Goal: Task Accomplishment & Management: Complete application form

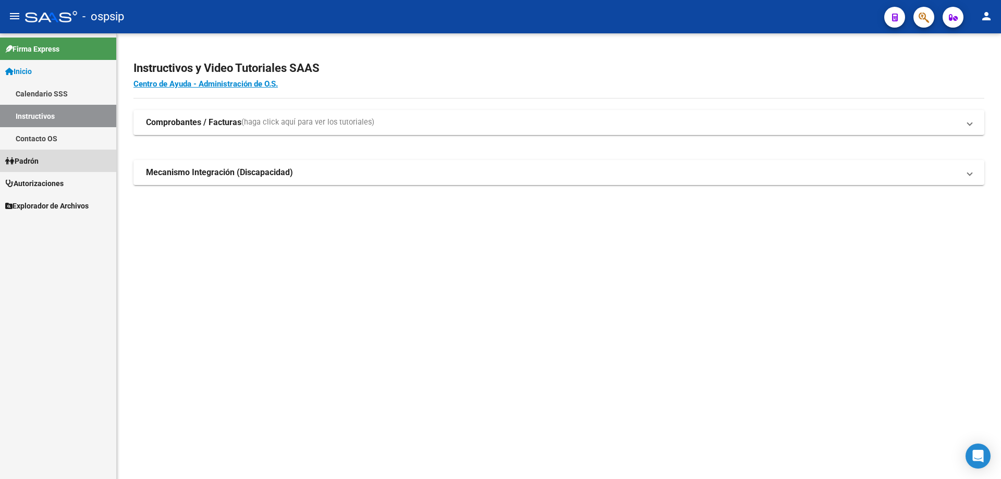
click at [45, 157] on link "Padrón" at bounding box center [58, 161] width 116 height 22
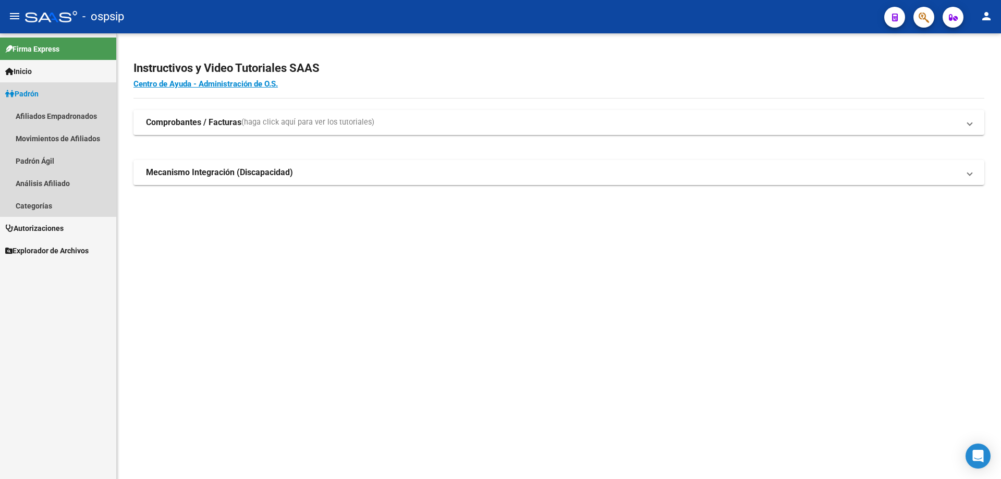
click at [36, 92] on span "Padrón" at bounding box center [21, 93] width 33 height 11
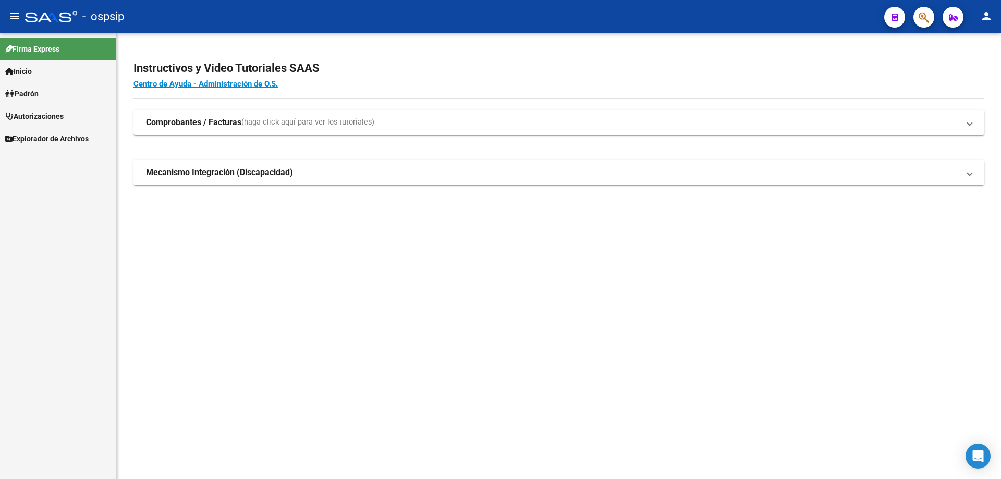
click at [45, 132] on link "Explorador de Archivos" at bounding box center [58, 138] width 116 height 22
click at [48, 119] on span "Autorizaciones" at bounding box center [34, 115] width 58 height 11
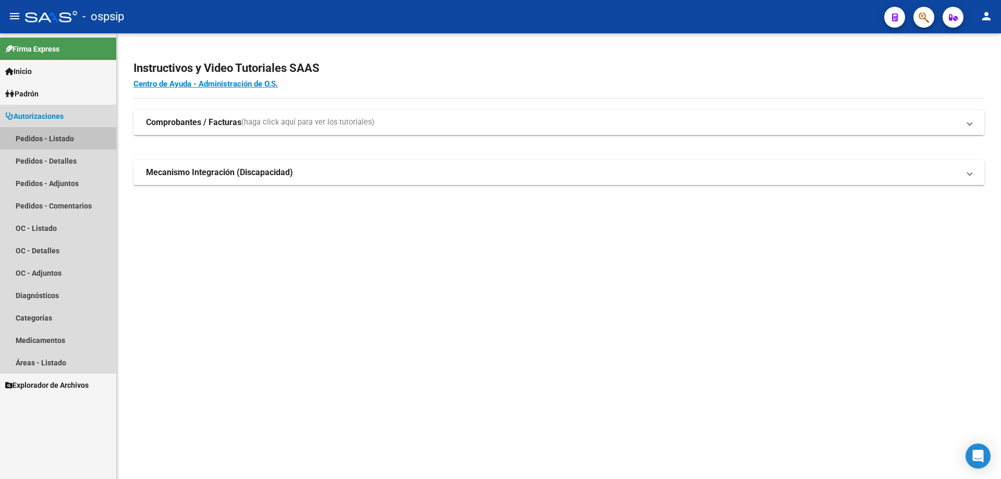
click at [55, 135] on link "Pedidos - Listado" at bounding box center [58, 138] width 116 height 22
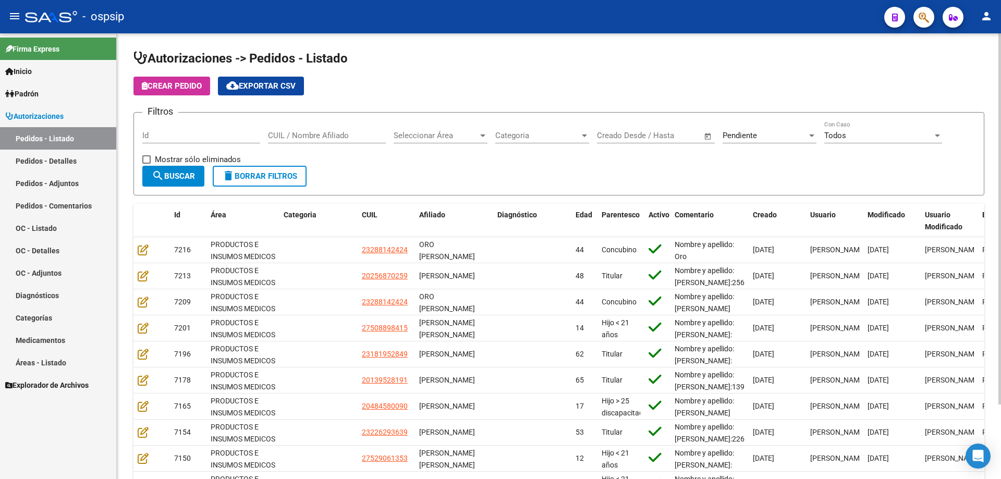
click at [740, 131] on span "Pendiente" at bounding box center [739, 135] width 34 height 9
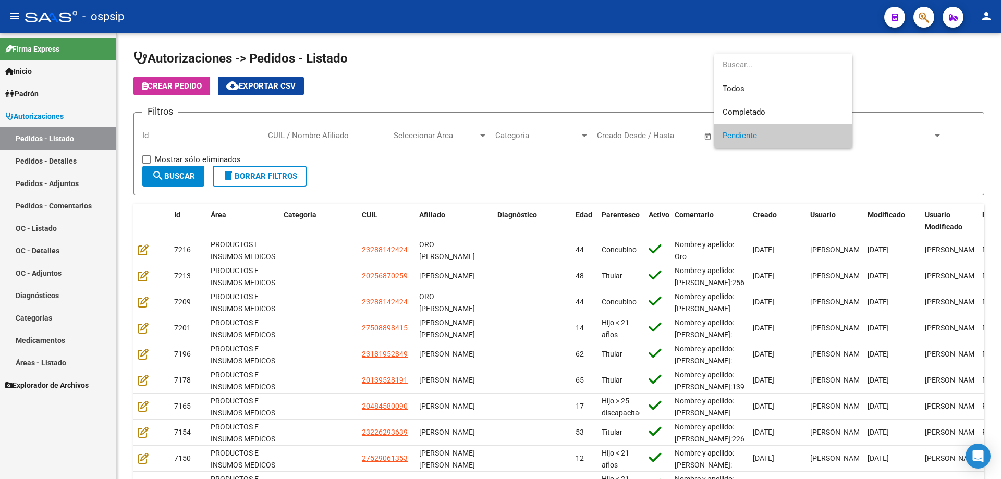
click at [470, 176] on div at bounding box center [500, 239] width 1001 height 479
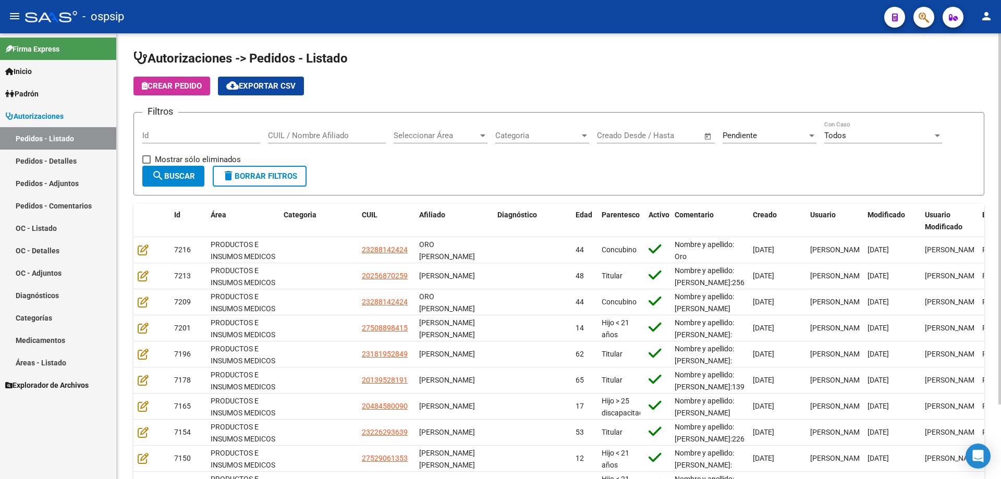
click at [771, 129] on div "Pendiente Seleccionar Estado" at bounding box center [769, 132] width 94 height 22
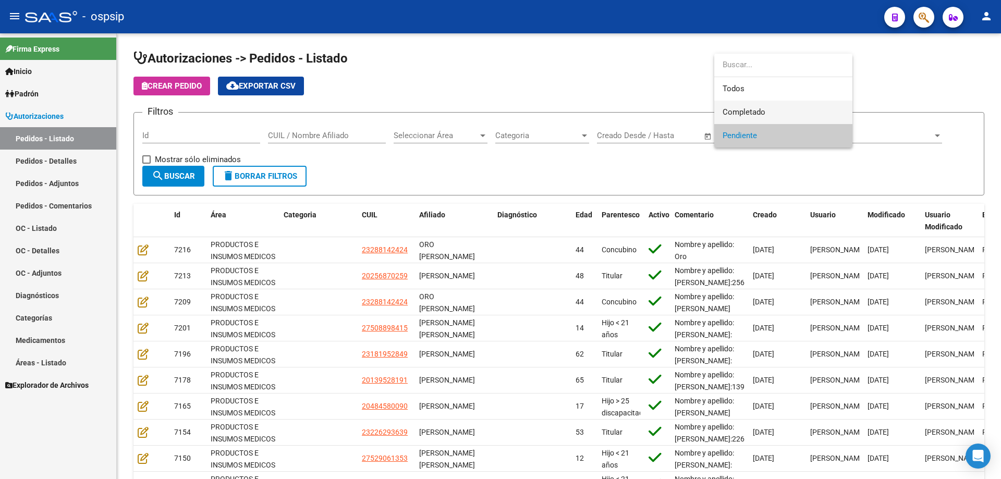
click at [769, 116] on span "Completado" at bounding box center [782, 112] width 121 height 23
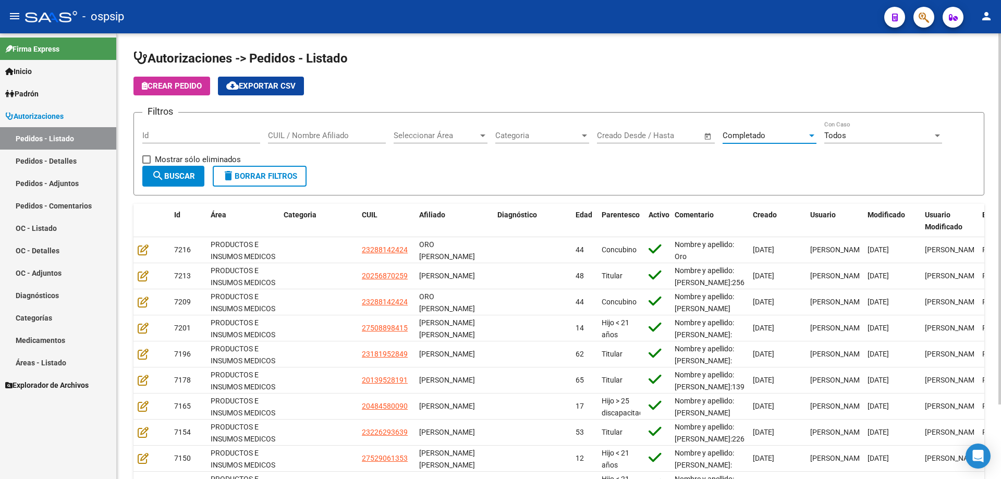
click at [190, 177] on span "search Buscar" at bounding box center [173, 175] width 43 height 9
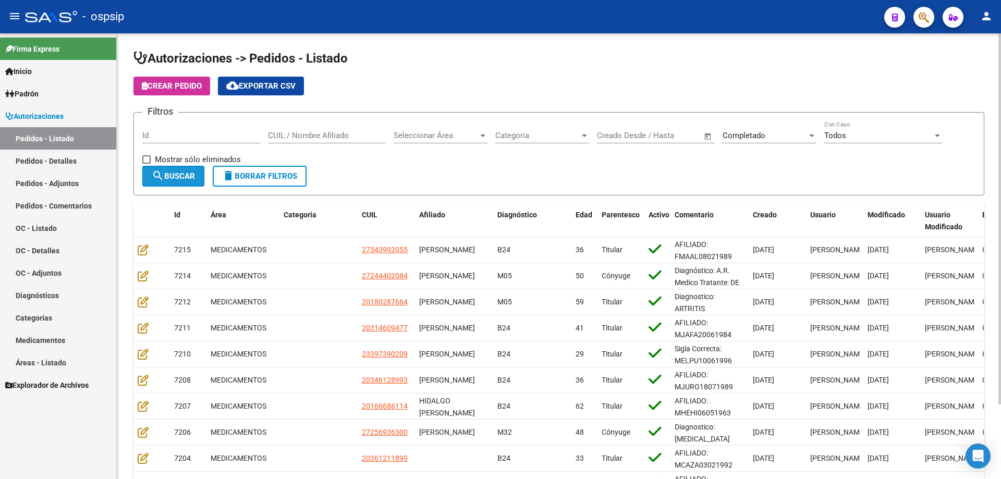
click at [195, 176] on span "search Buscar" at bounding box center [173, 175] width 43 height 9
click at [256, 91] on button "cloud_download Exportar CSV" at bounding box center [261, 86] width 86 height 19
click at [221, 131] on input "Id" at bounding box center [201, 135] width 118 height 9
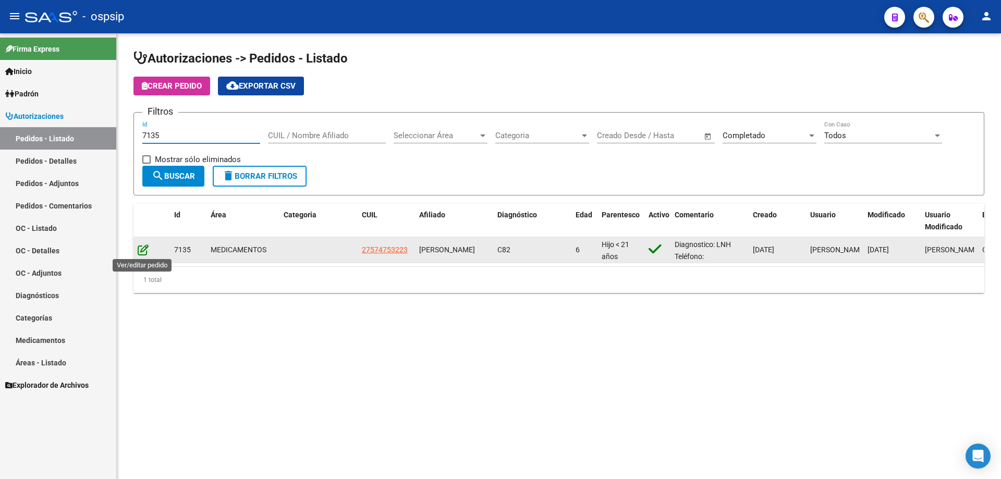
type input "7135"
click at [143, 249] on icon at bounding box center [143, 249] width 11 height 11
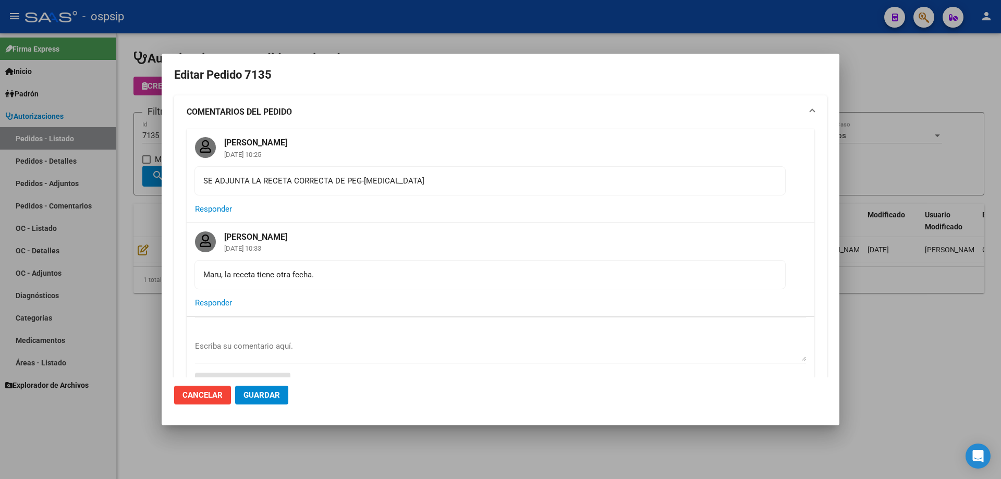
type input "[GEOGRAPHIC_DATA], [PERSON_NAME], [PERSON_NAME] 4375"
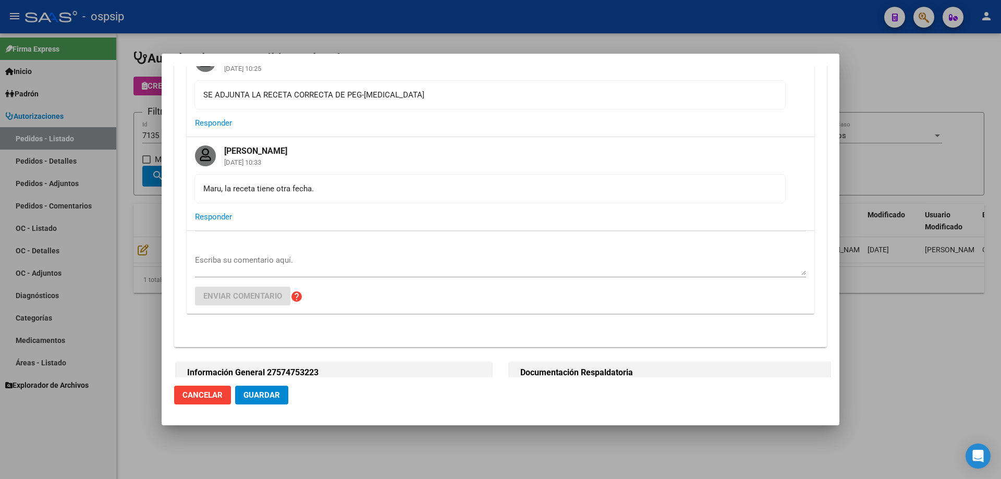
scroll to position [104, 0]
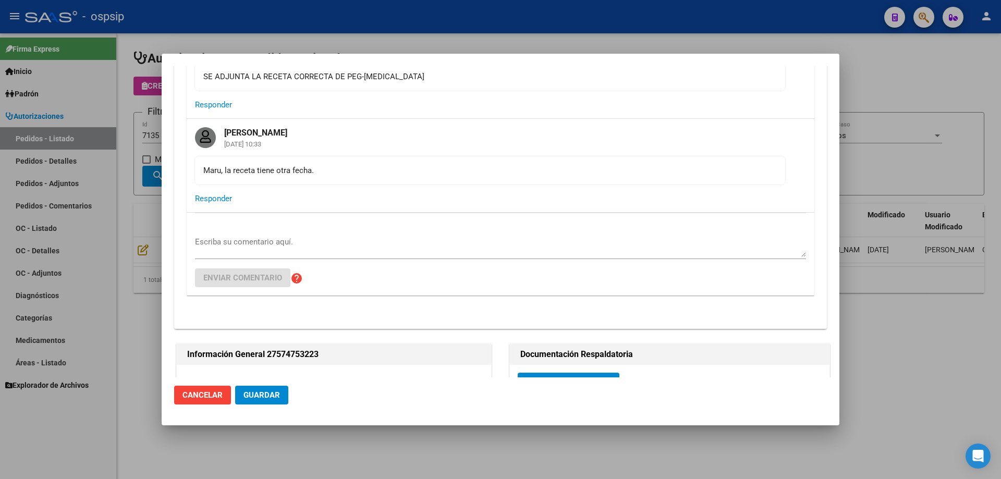
click at [148, 134] on div at bounding box center [500, 239] width 1001 height 479
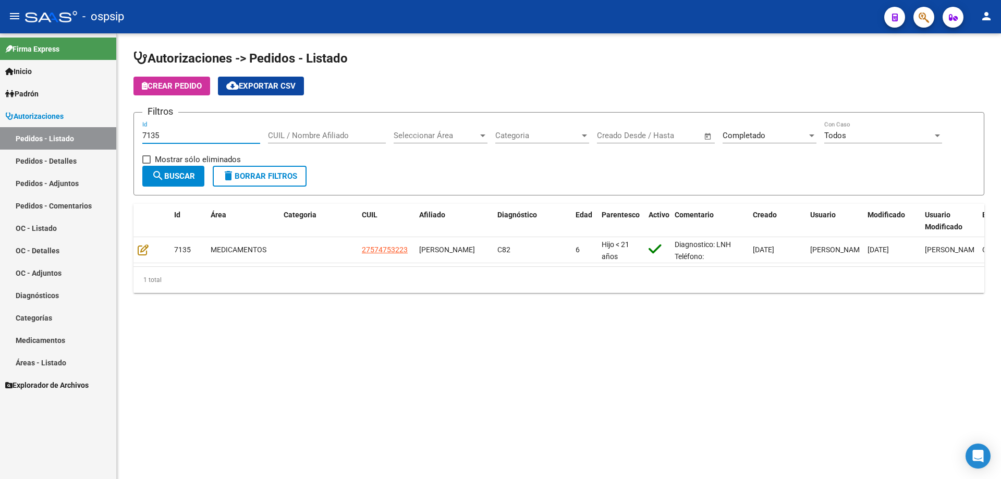
drag, startPoint x: 170, startPoint y: 133, endPoint x: 79, endPoint y: 135, distance: 91.2
click at [79, 135] on mat-sidenav-container "Firma Express Inicio Calendario SSS Instructivos Contacto OS Padrón Afiliados E…" at bounding box center [500, 256] width 1001 height 446
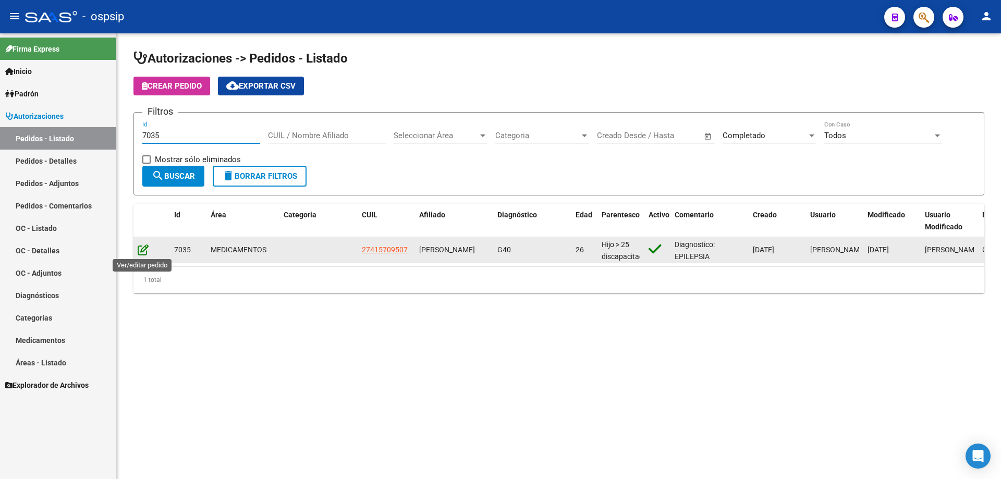
type input "7035"
click at [146, 252] on icon at bounding box center [143, 249] width 11 height 11
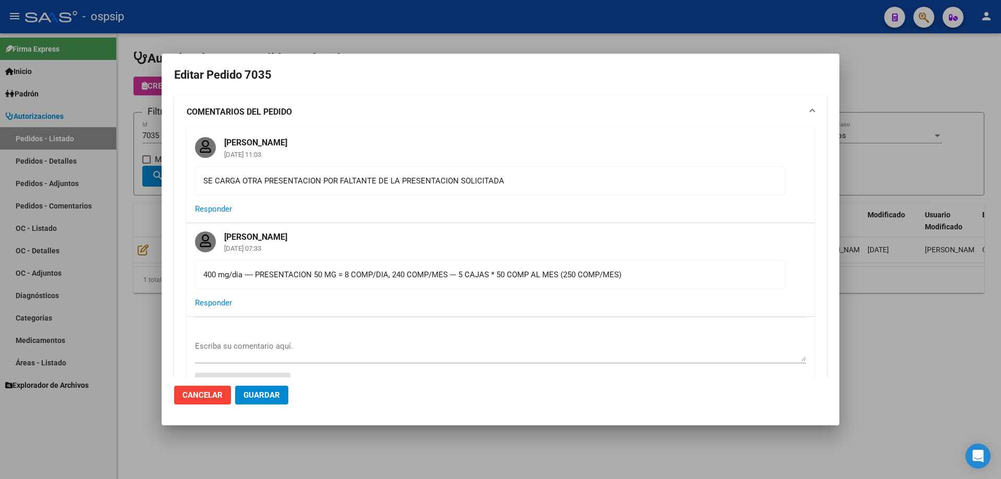
type input "[GEOGRAPHIC_DATA], [PERSON_NAME], [DATE]"
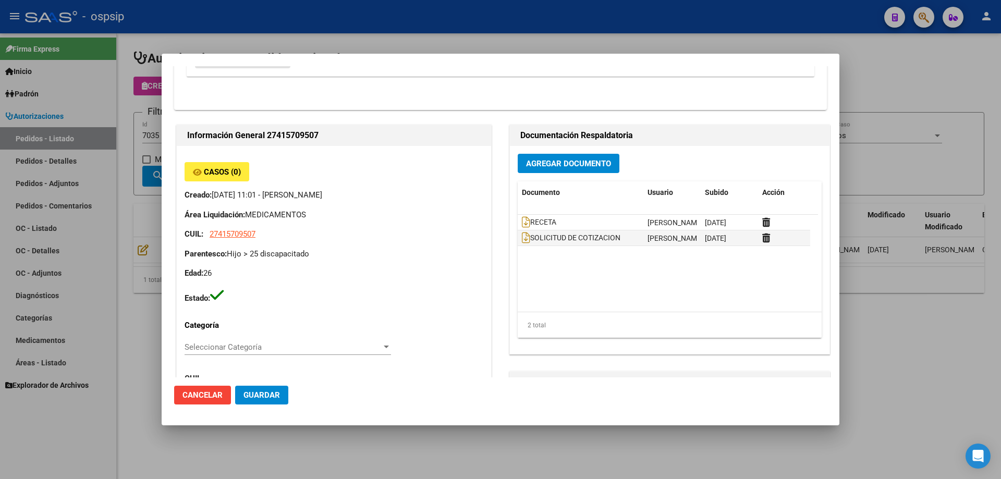
scroll to position [313, 0]
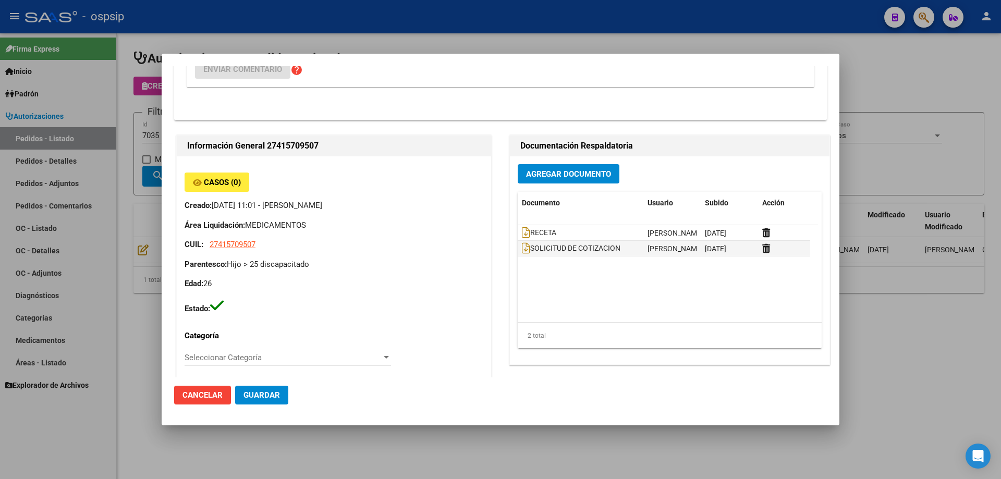
click at [545, 174] on span "Agregar Documento" at bounding box center [568, 173] width 85 height 9
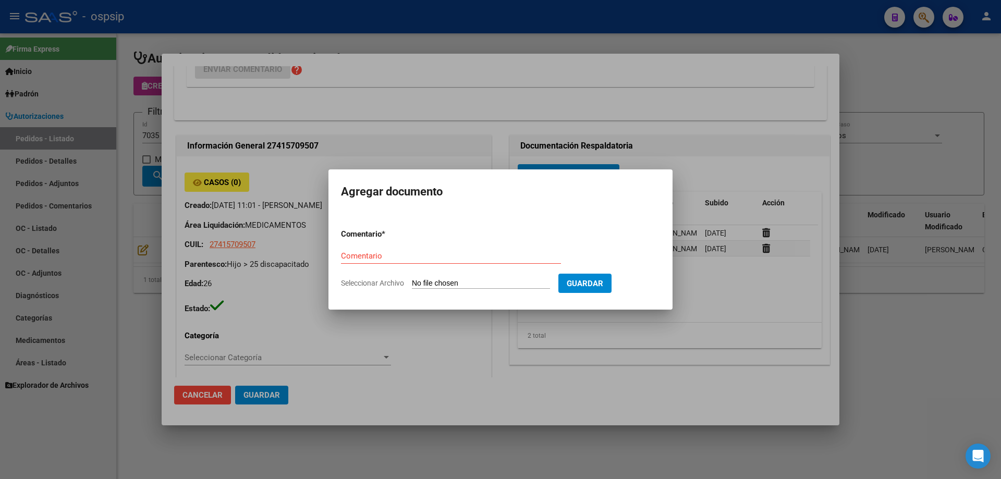
click at [453, 282] on input "Seleccionar Archivo" at bounding box center [481, 284] width 138 height 10
type input "C:\fakepath\OC 7035 SCIENZA (1).pdf"
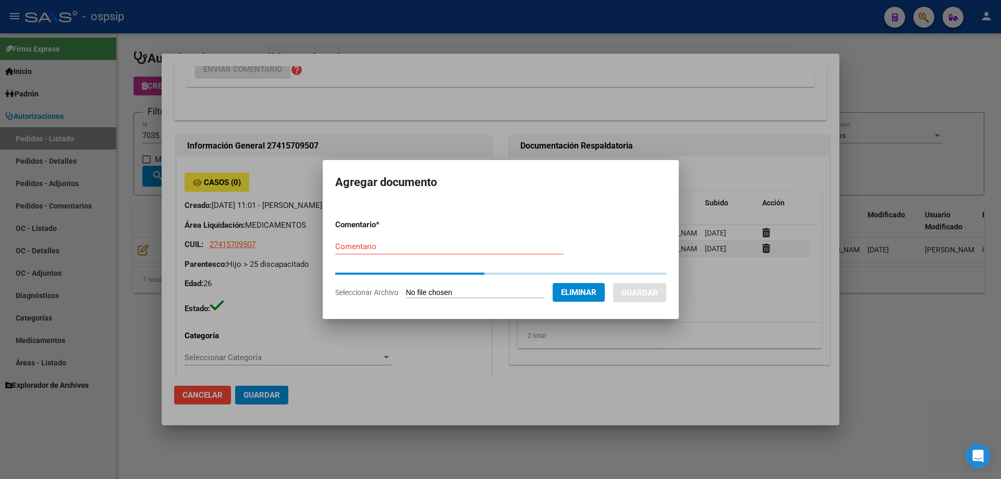
click at [407, 253] on div "Comentario" at bounding box center [449, 247] width 228 height 16
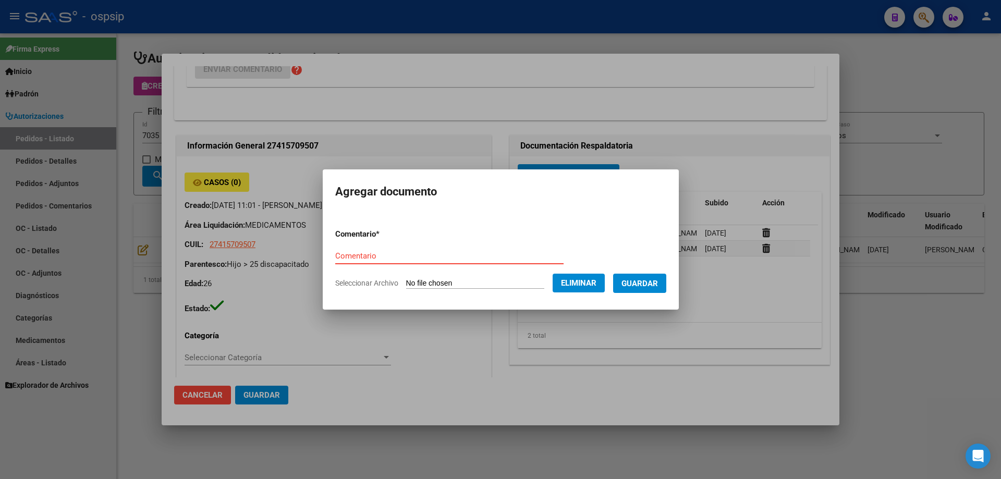
click at [411, 249] on div "Comentario" at bounding box center [449, 256] width 228 height 16
type input "ORDEN DE COMPRA"
click at [666, 286] on button "Guardar" at bounding box center [639, 283] width 53 height 19
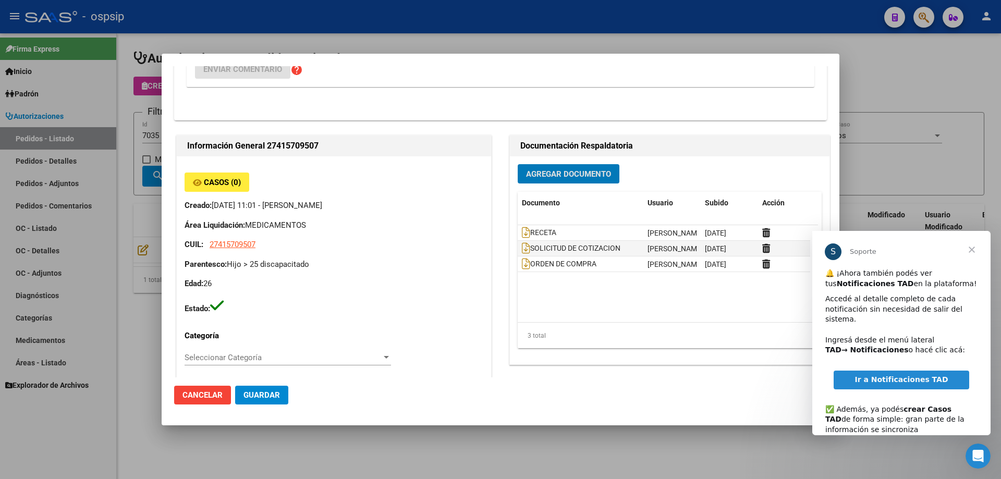
scroll to position [0, 0]
click at [522, 232] on icon at bounding box center [526, 232] width 8 height 11
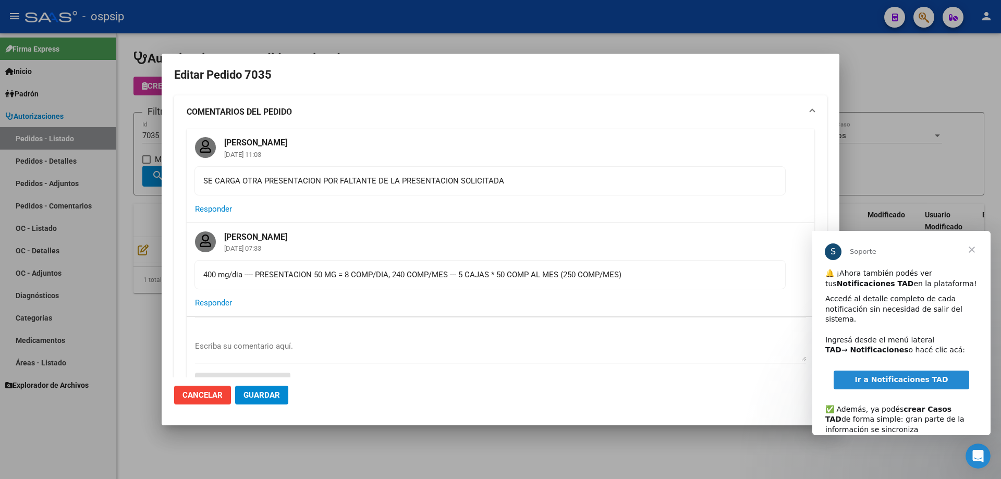
click at [970, 250] on span "Cerrar" at bounding box center [972, 250] width 38 height 38
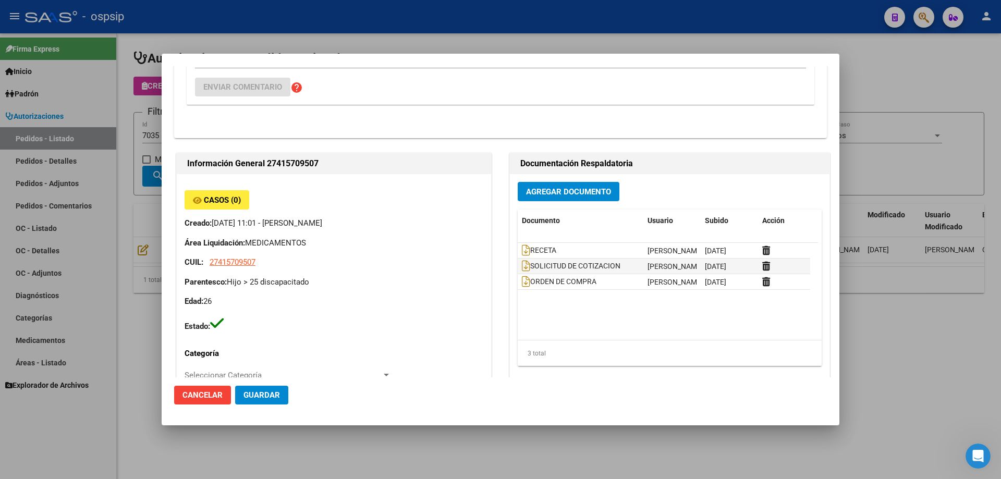
scroll to position [313, 0]
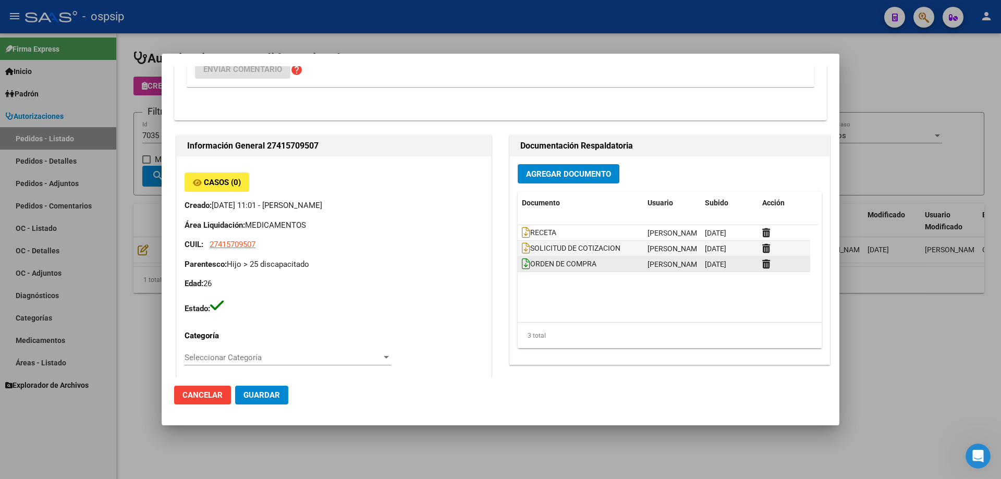
click at [518, 263] on datatable-body-cell "ORDEN DE COMPRA" at bounding box center [581, 263] width 126 height 15
click at [522, 263] on icon at bounding box center [526, 263] width 8 height 11
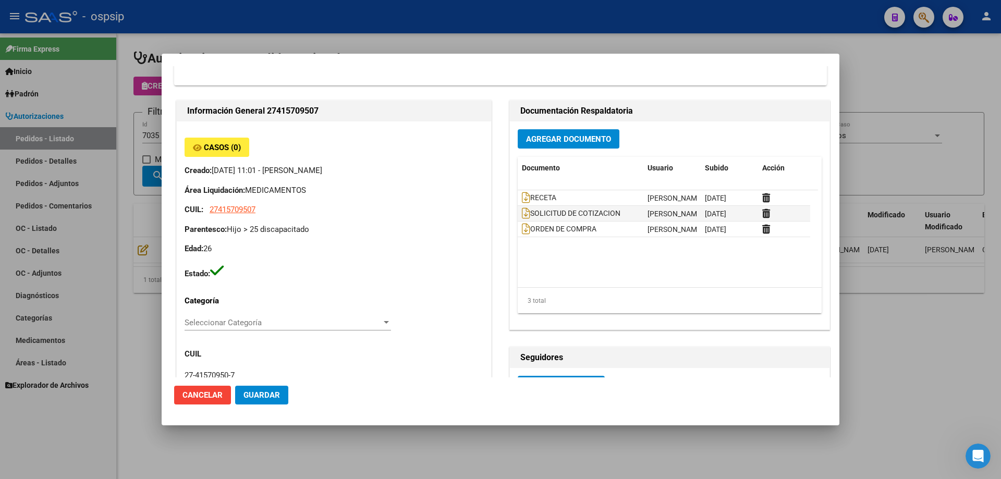
scroll to position [365, 0]
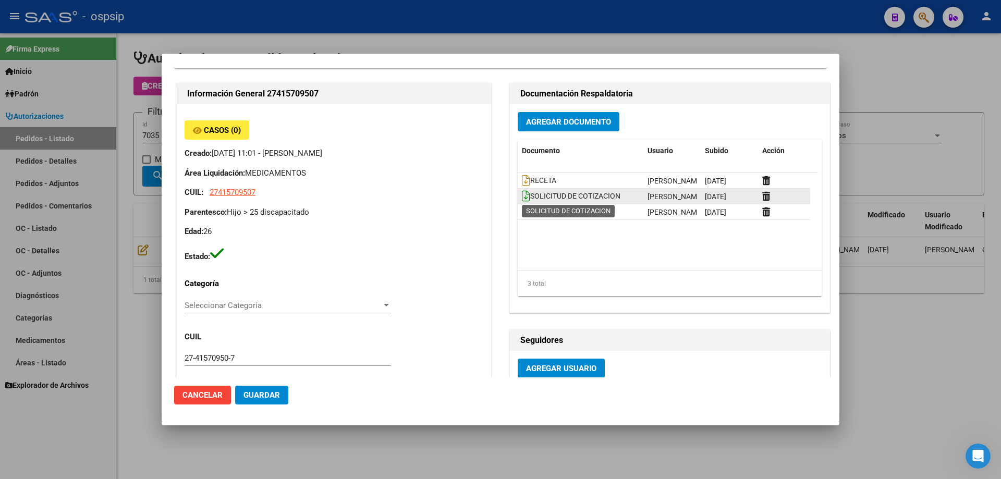
click at [524, 196] on icon at bounding box center [526, 195] width 8 height 11
click at [527, 181] on span "RECETA" at bounding box center [539, 181] width 34 height 8
click at [522, 177] on icon at bounding box center [526, 180] width 8 height 11
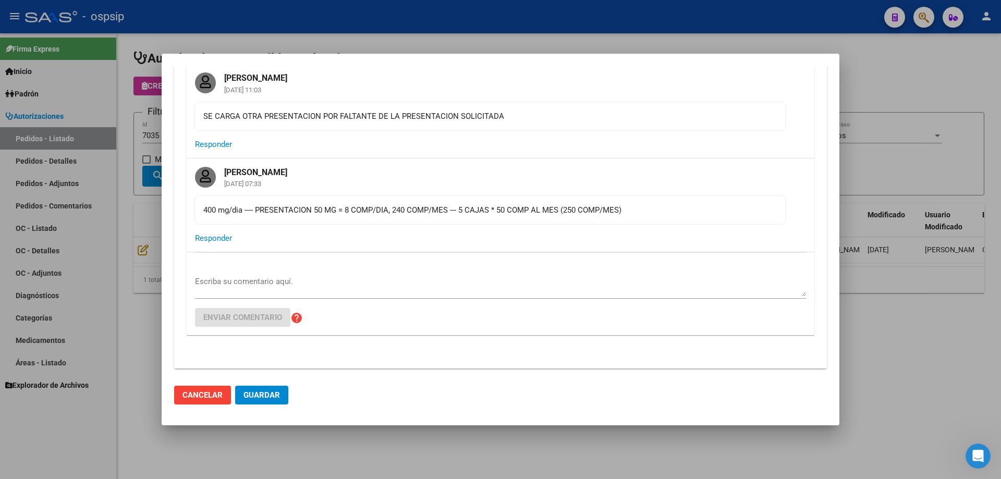
scroll to position [52, 0]
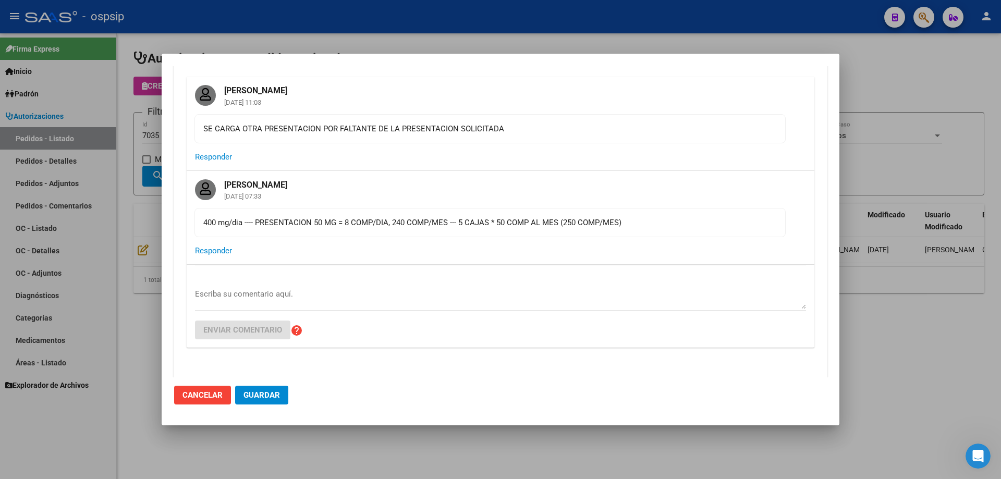
click at [338, 291] on textarea "Escriba su comentario aquí." at bounding box center [500, 298] width 611 height 21
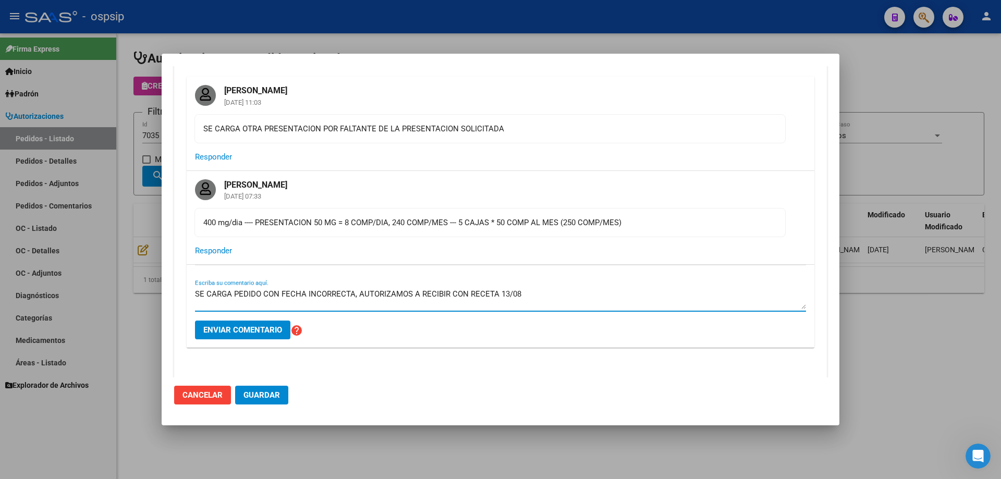
click at [557, 296] on textarea "SE CARGA PEDIDO CON FECHA INCORRECTA, AUTORIZAMOS A RECIBIR CON RECETA 13/08" at bounding box center [500, 298] width 611 height 21
click at [436, 293] on textarea "SE CARGA PEDIDO CON FECHA INCORRECTA, AUTORIZAMOS A RECIBIR CON RECETA [DATE]." at bounding box center [500, 298] width 611 height 21
click at [469, 294] on textarea "SE CARGA PEDIDO CON FECHA INCORRECTA, AUTORIZAMOS A RETIRAR CON RECETA [DATE]." at bounding box center [500, 298] width 611 height 21
type textarea "SE CARGA PEDIDO CON FECHA INCORRECTA, AUTORIZAMOS A RETIRAR CON RECETA [DATE]."
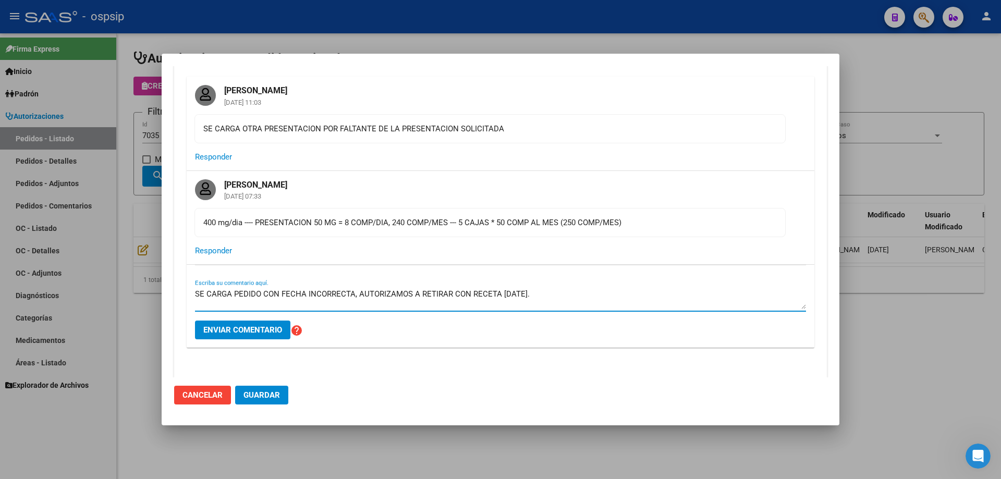
click at [232, 327] on span "Enviar comentario" at bounding box center [242, 329] width 79 height 9
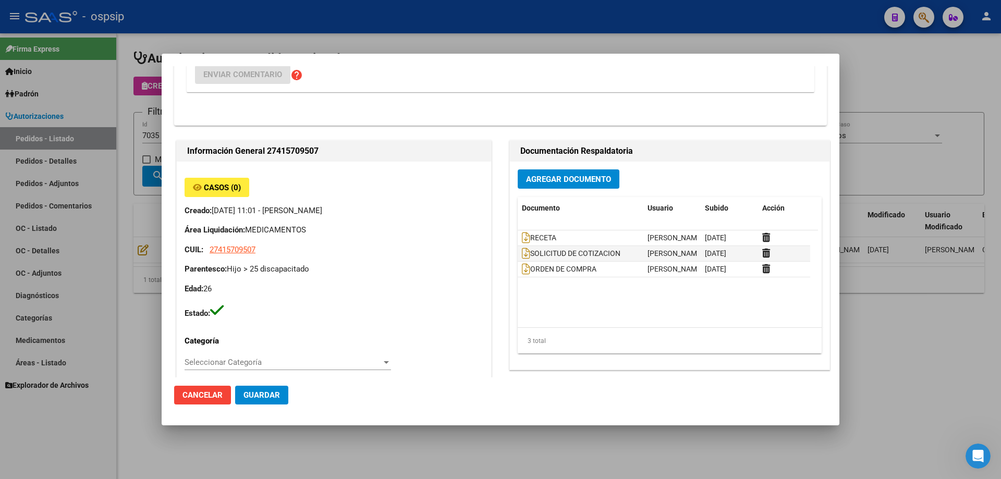
scroll to position [417, 0]
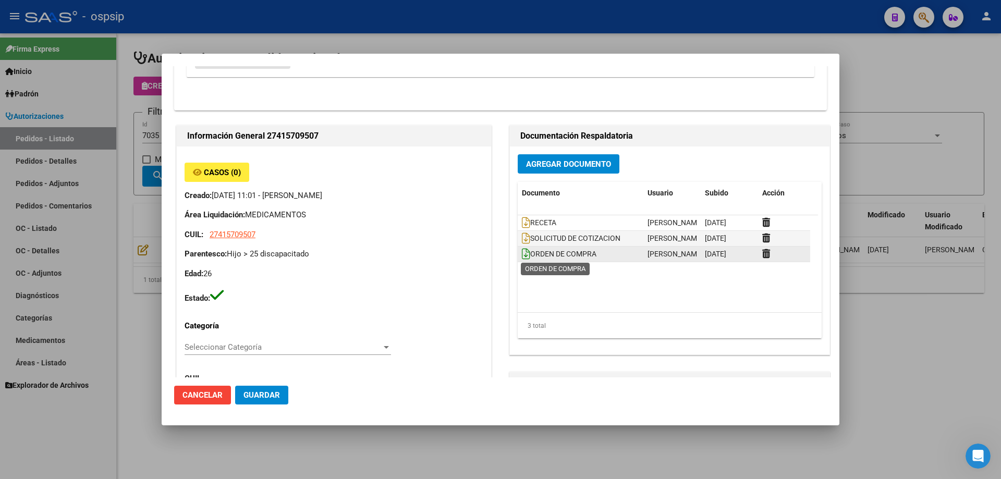
click at [524, 252] on icon at bounding box center [526, 253] width 8 height 11
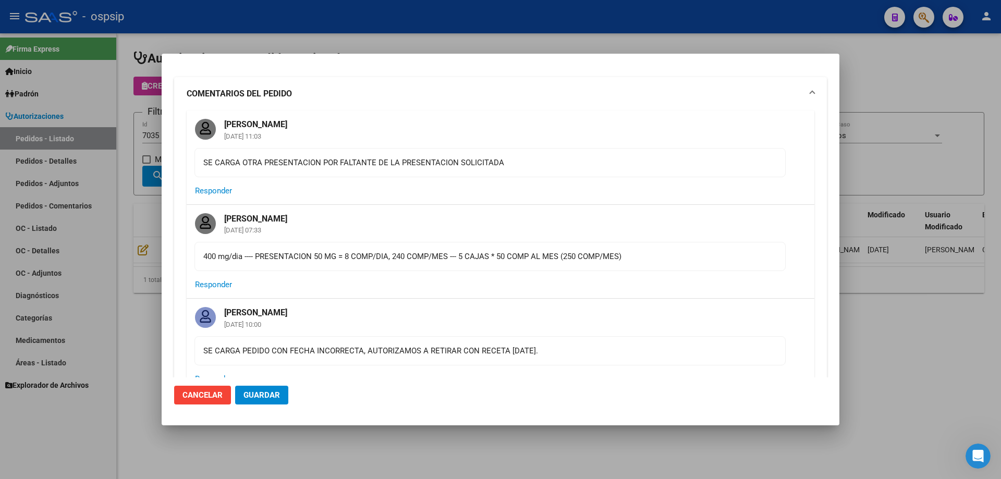
scroll to position [0, 0]
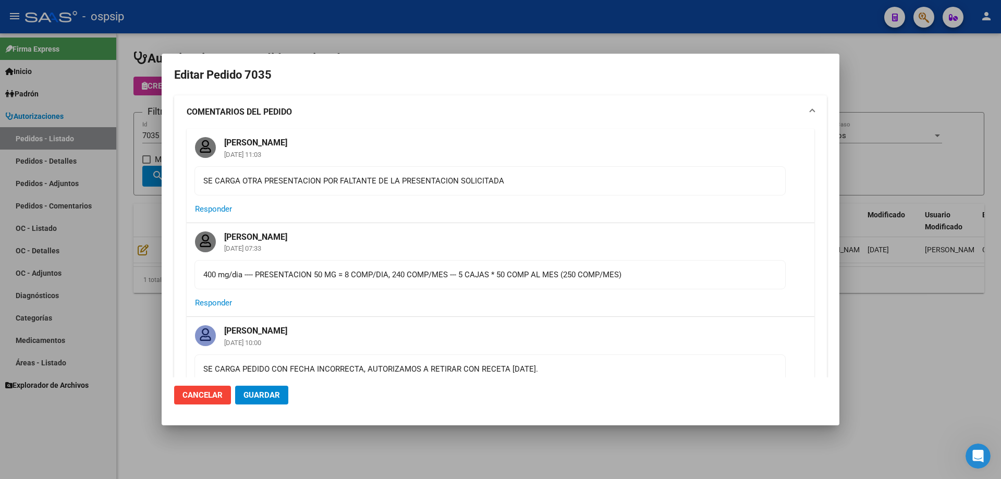
click at [656, 273] on div "400 mg/dia ---- PRESENTACION 50 MG = 8 COMP/DIA, 240 COMP/MES --- 5 CAJAS * 50 …" at bounding box center [489, 274] width 573 height 11
click at [297, 291] on mat-card-actions "Responder" at bounding box center [500, 302] width 627 height 27
drag, startPoint x: 204, startPoint y: 275, endPoint x: 651, endPoint y: 275, distance: 447.7
click at [651, 275] on div "400 mg/dia ---- PRESENTACION 50 MG = 8 COMP/DIA, 240 COMP/MES --- 5 CAJAS * 50 …" at bounding box center [489, 274] width 573 height 11
copy div "400 mg/dia ---- PRESENTACION 50 MG = 8 COMP/DIA, 240 COMP/MES --- 5 CAJAS * 50 …"
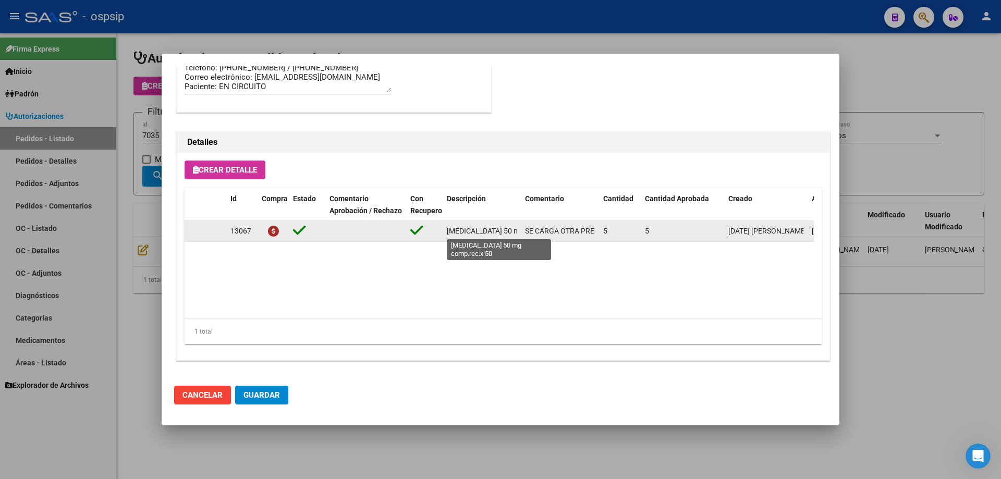
scroll to position [0, 35]
drag, startPoint x: 448, startPoint y: 229, endPoint x: 524, endPoint y: 226, distance: 76.2
click at [524, 226] on div "13067 [MEDICAL_DATA] 50 mg comp.rec.x 50 SE CARGA OTRA PRESENTACION POR FALTANT…" at bounding box center [573, 231] width 779 height 21
copy span "[MEDICAL_DATA] 50 mg comp.rec.x 50"
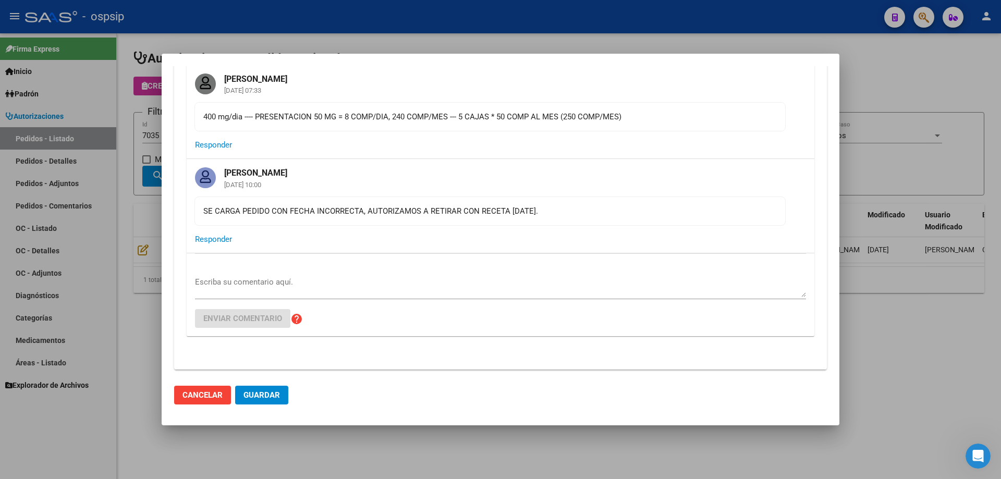
scroll to position [146, 0]
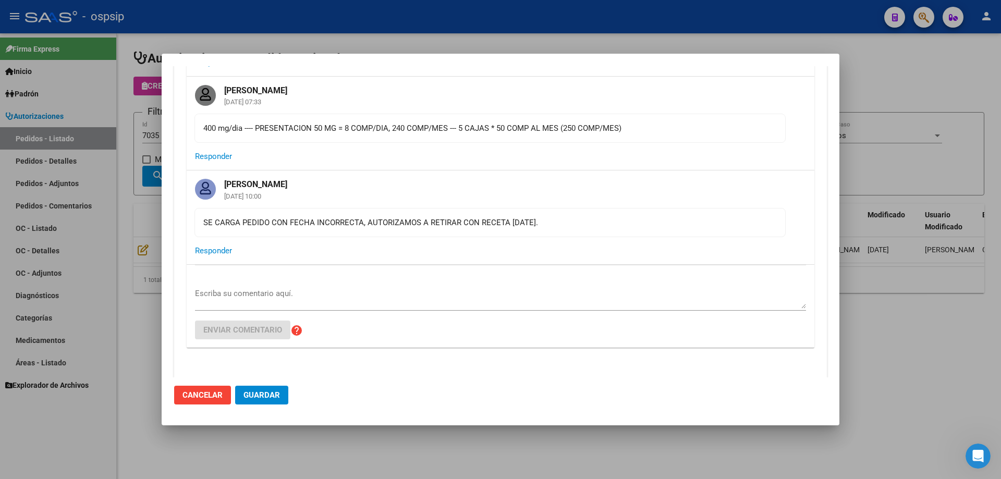
click at [132, 105] on div at bounding box center [500, 239] width 1001 height 479
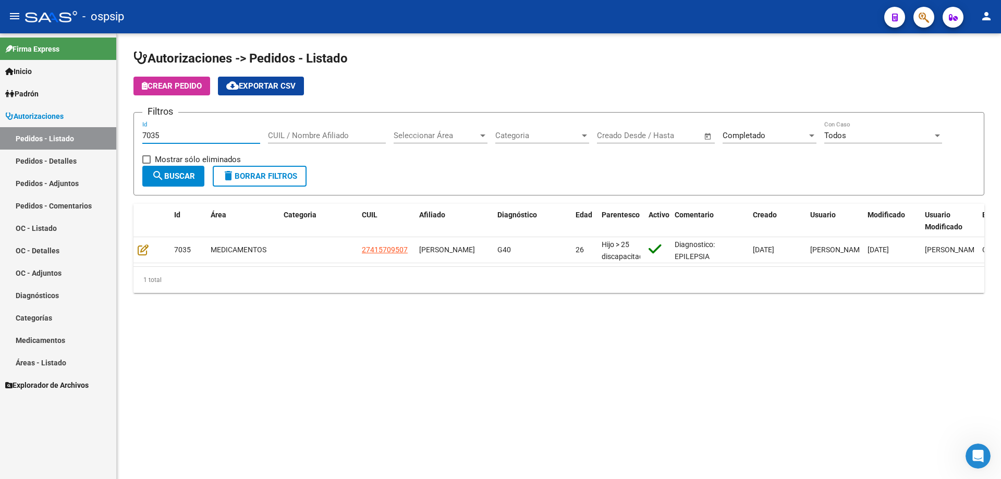
drag, startPoint x: 167, startPoint y: 139, endPoint x: 80, endPoint y: 148, distance: 87.5
click at [80, 148] on mat-sidenav-container "Firma Express Inicio Calendario SSS Instructivos Contacto OS Padrón Afiliados E…" at bounding box center [500, 256] width 1001 height 446
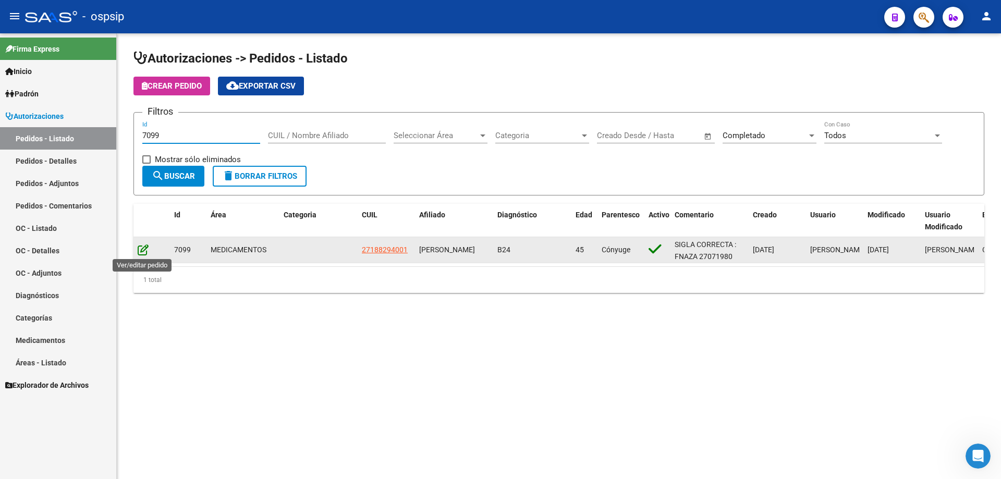
type input "7099"
click at [145, 246] on icon at bounding box center [143, 249] width 11 height 11
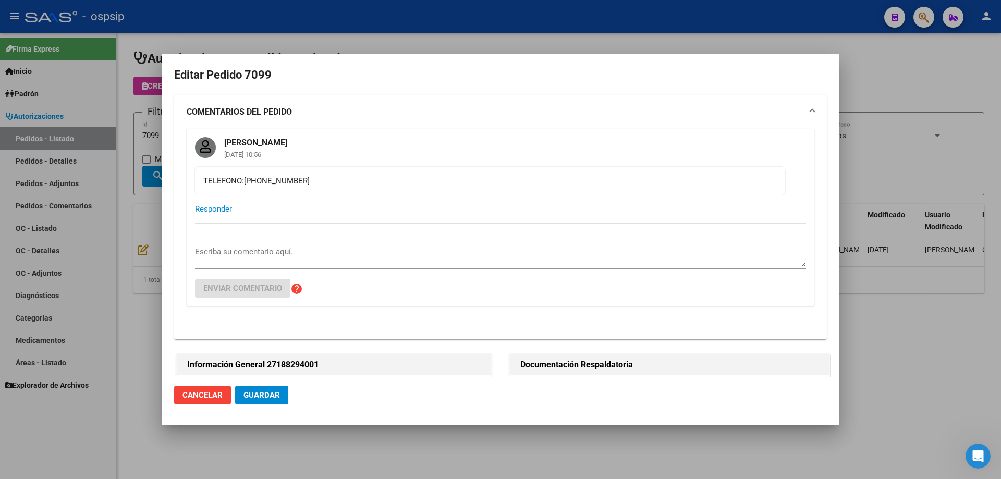
type input "Capital Federal, CABA, [PERSON_NAME] D 5739"
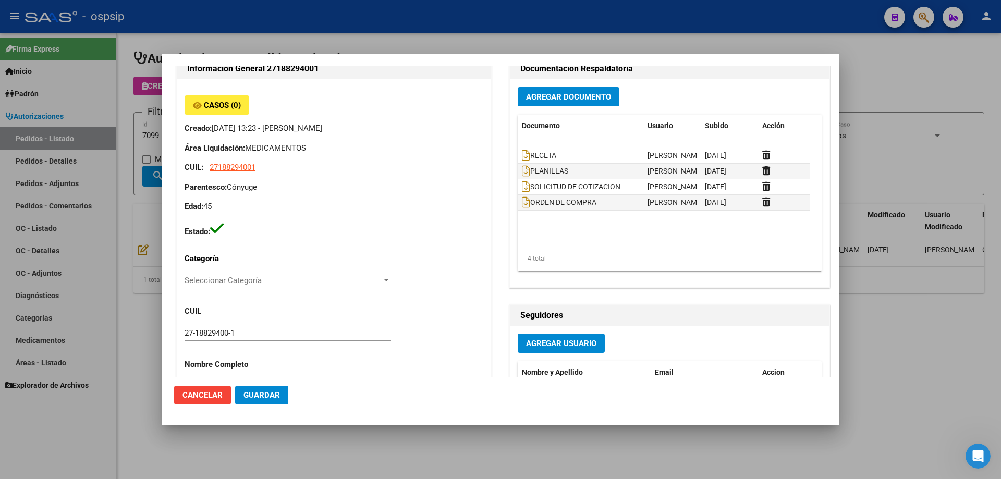
scroll to position [208, 0]
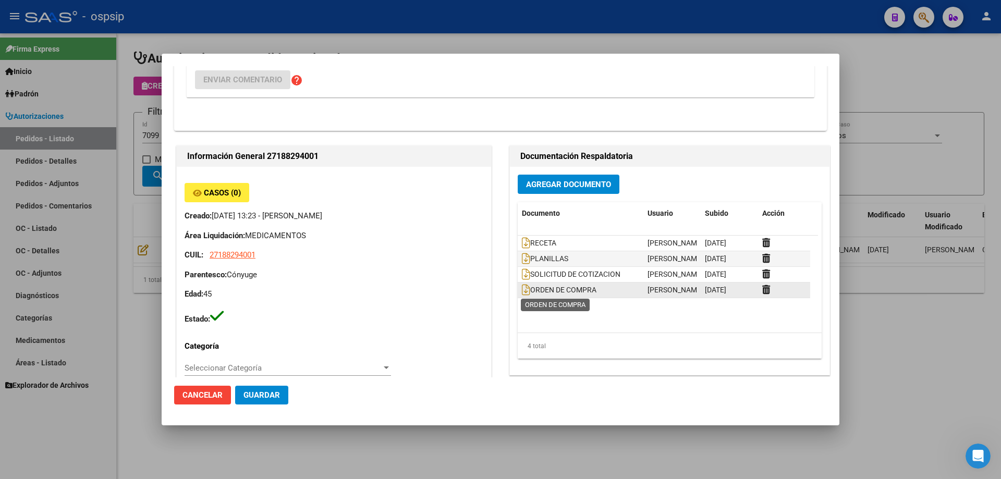
click at [526, 287] on span "ORDEN DE COMPRA" at bounding box center [559, 290] width 75 height 8
click at [522, 288] on icon at bounding box center [526, 289] width 8 height 11
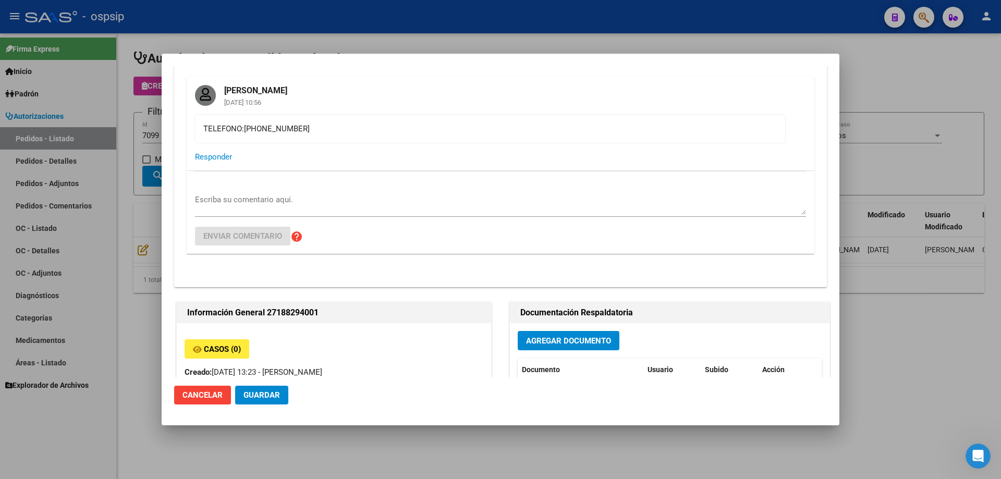
drag, startPoint x: 302, startPoint y: 128, endPoint x: 190, endPoint y: 117, distance: 112.6
click at [190, 117] on div "[PERSON_NAME] [DATE] 10:56 TELEFONO:[PHONE_NUMBER] Responder" at bounding box center [500, 123] width 627 height 93
copy div "TELEFONO:[PHONE_NUMBER]"
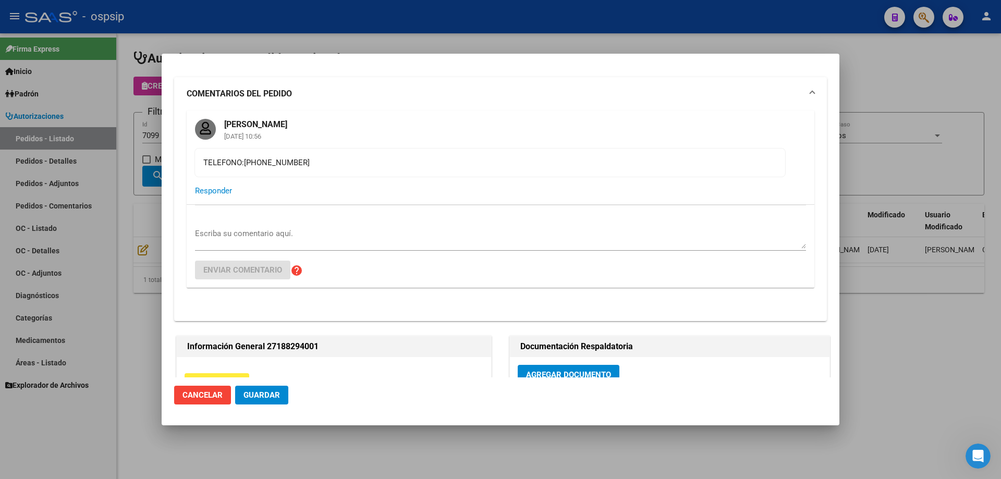
scroll to position [0, 0]
